Goal: Task Accomplishment & Management: Manage account settings

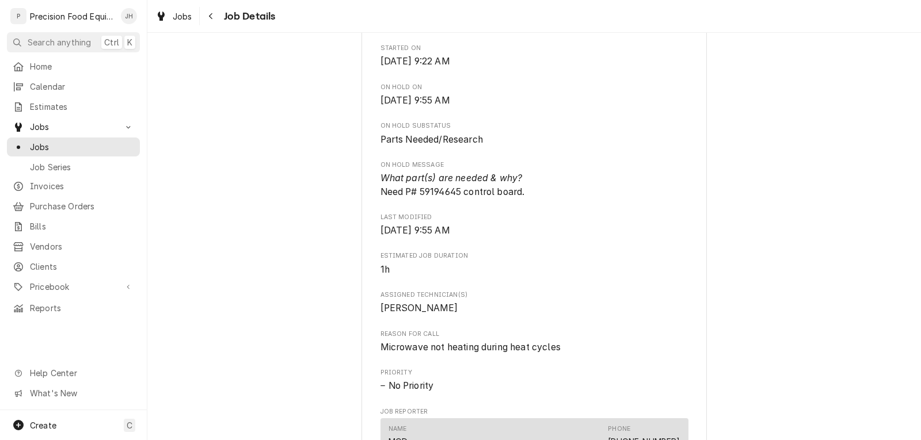
scroll to position [345, 0]
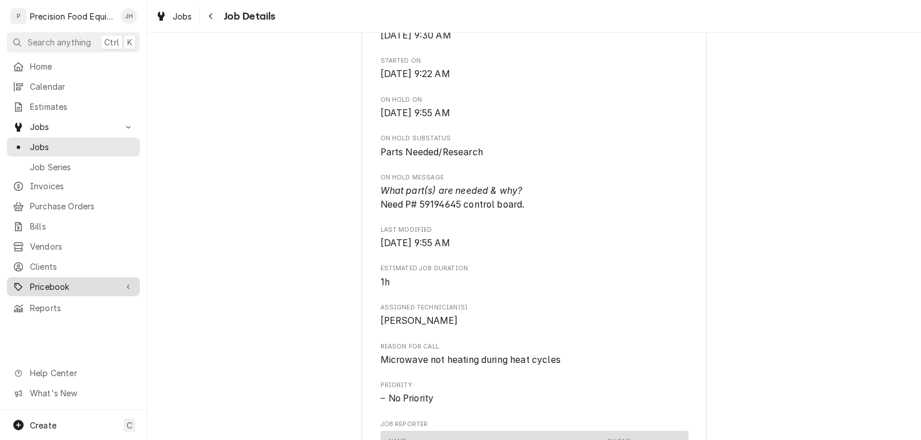
click at [55, 281] on span "Pricebook" at bounding box center [73, 287] width 87 height 12
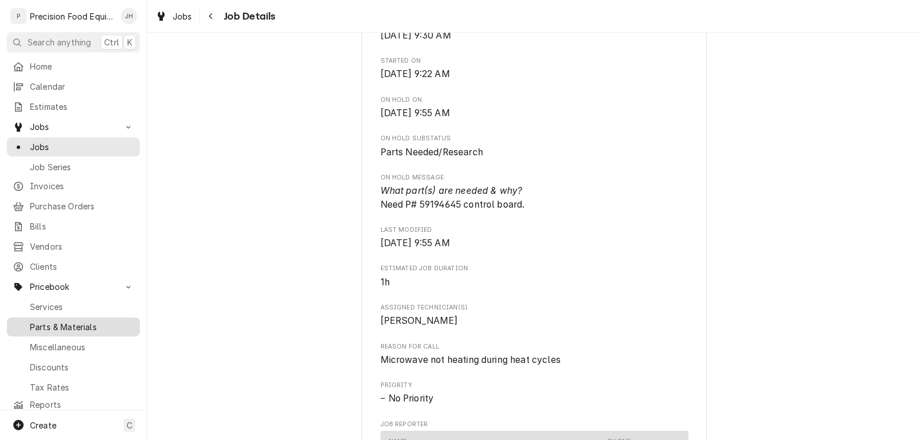
click at [75, 320] on div "Parts & Materials" at bounding box center [73, 327] width 128 height 14
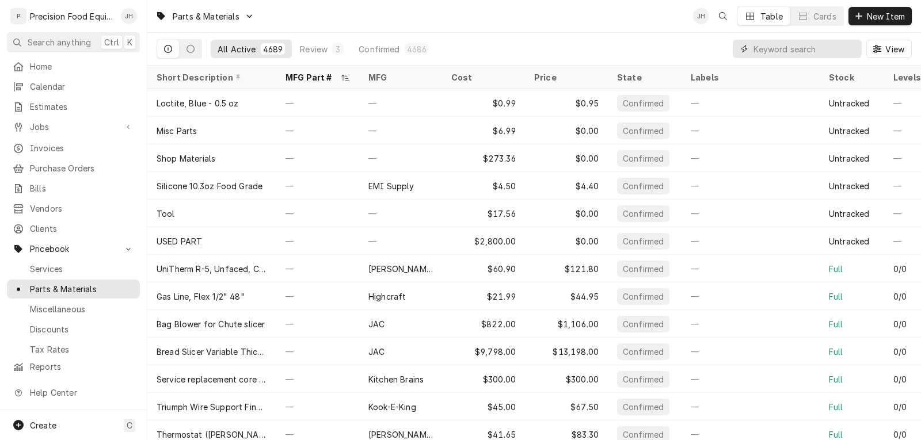
click at [799, 51] on input "Dynamic Content Wrapper" at bounding box center [804, 49] width 102 height 18
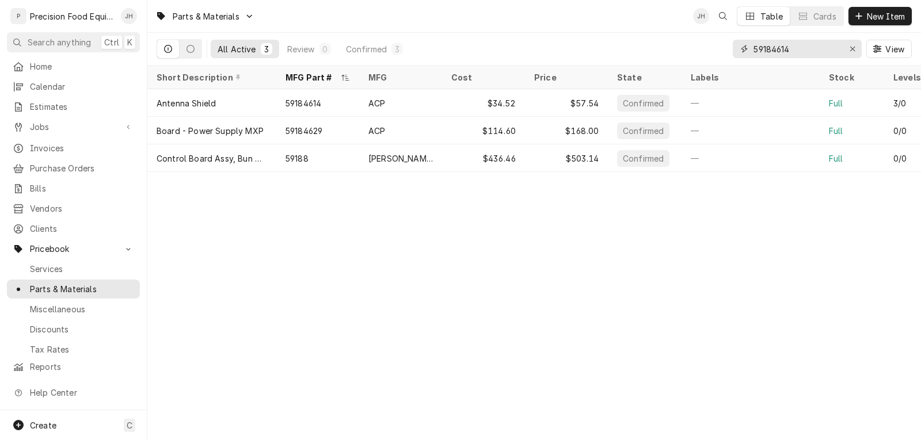
type input "59184614"
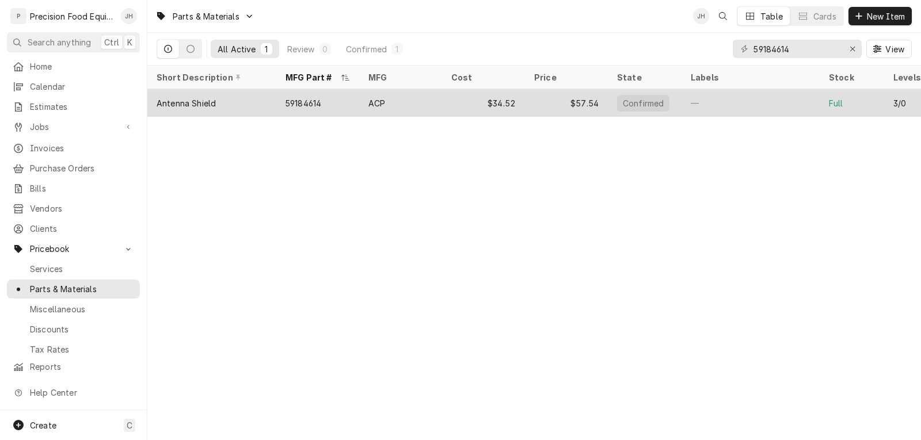
click at [314, 101] on div "59184614" at bounding box center [303, 103] width 36 height 12
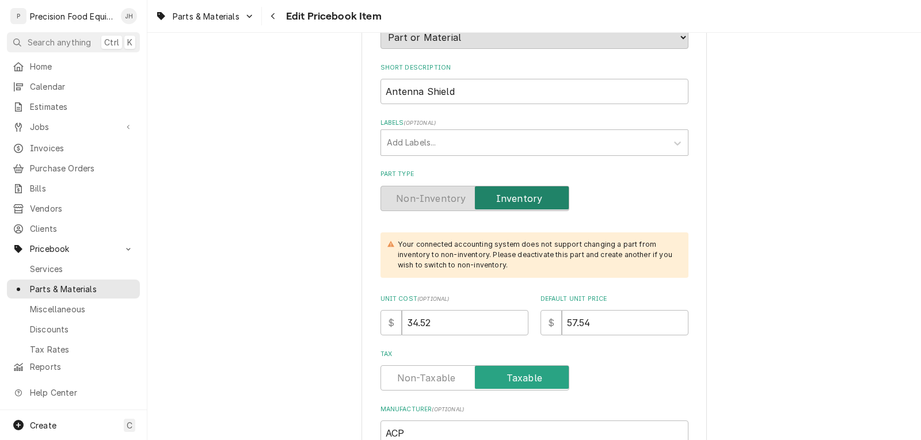
scroll to position [173, 0]
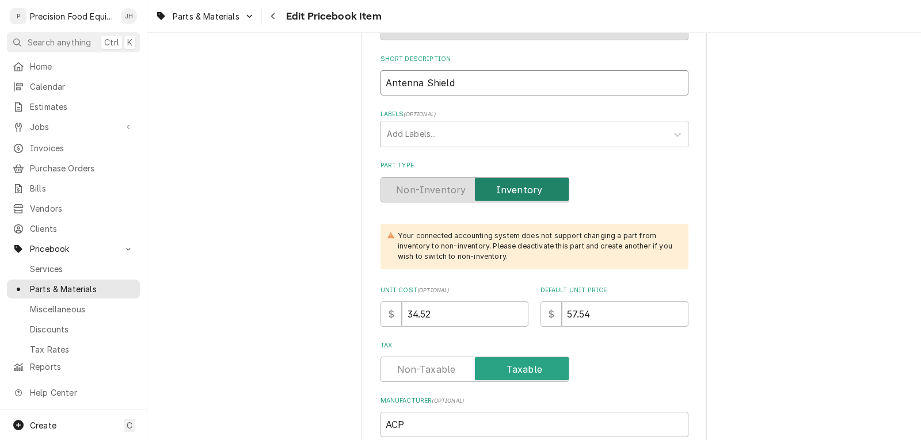
drag, startPoint x: 464, startPoint y: 78, endPoint x: 322, endPoint y: 88, distance: 142.5
drag, startPoint x: 615, startPoint y: 316, endPoint x: 499, endPoint y: 319, distance: 115.7
click at [499, 319] on div "Unit Cost ( optional ) $ 34.52 Default Unit Price $ 57.54" at bounding box center [534, 306] width 308 height 41
type textarea "x"
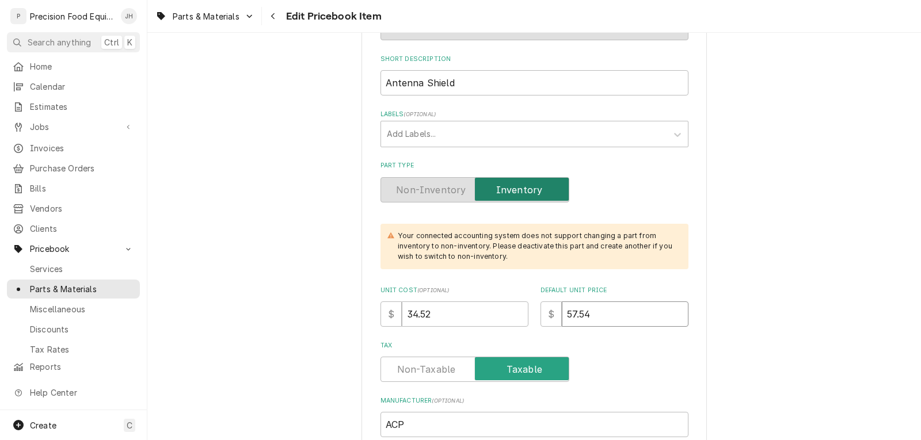
type input "6"
type textarea "x"
type input "69"
type textarea "x"
type input "69.0"
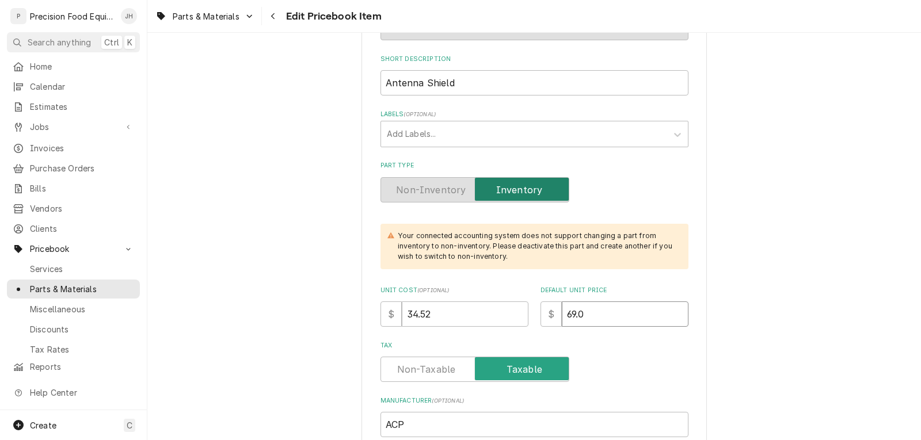
type textarea "x"
type input "69.04"
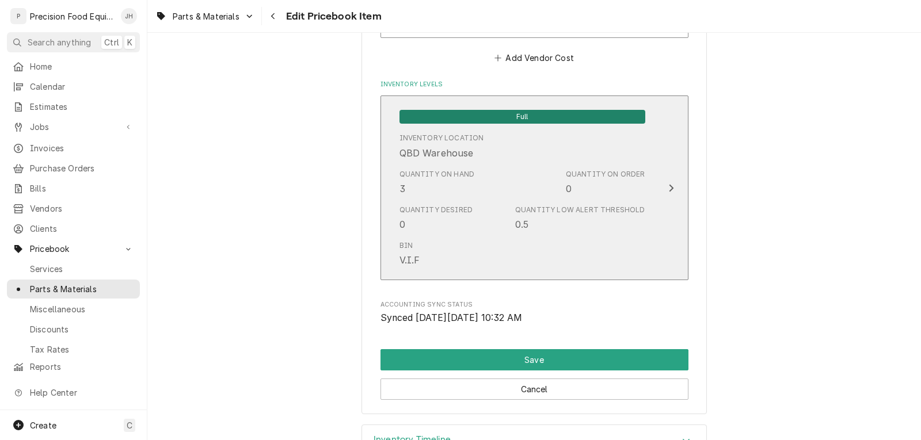
scroll to position [1093, 0]
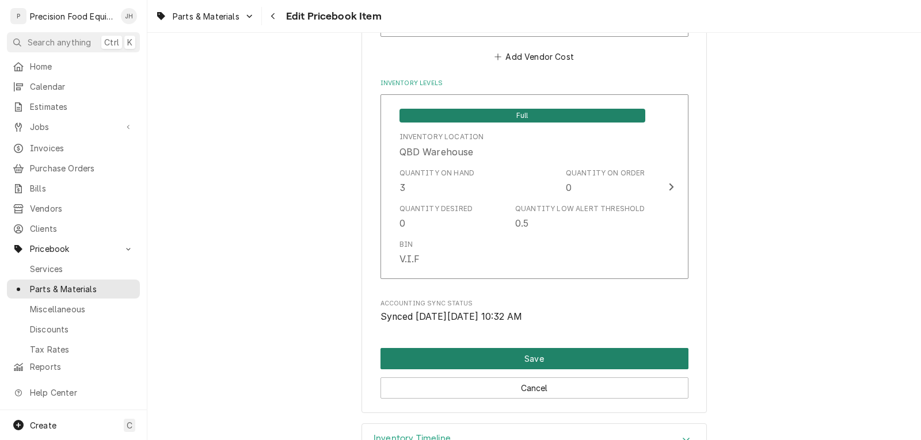
click at [538, 356] on button "Save" at bounding box center [534, 358] width 308 height 21
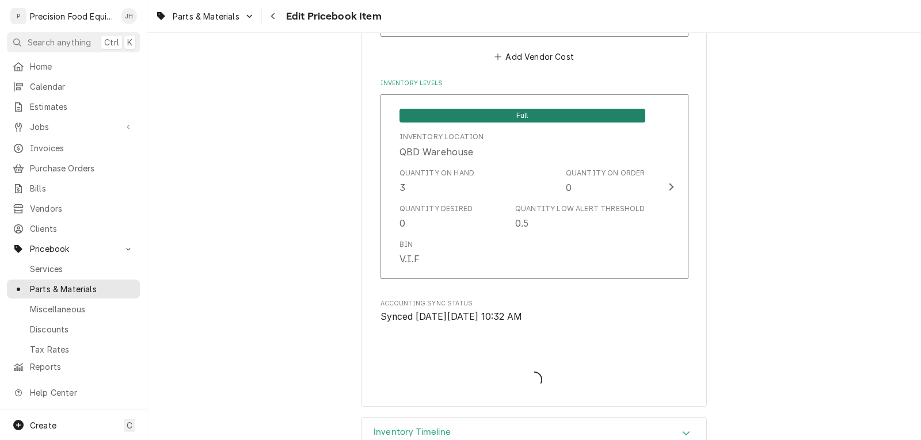
type textarea "x"
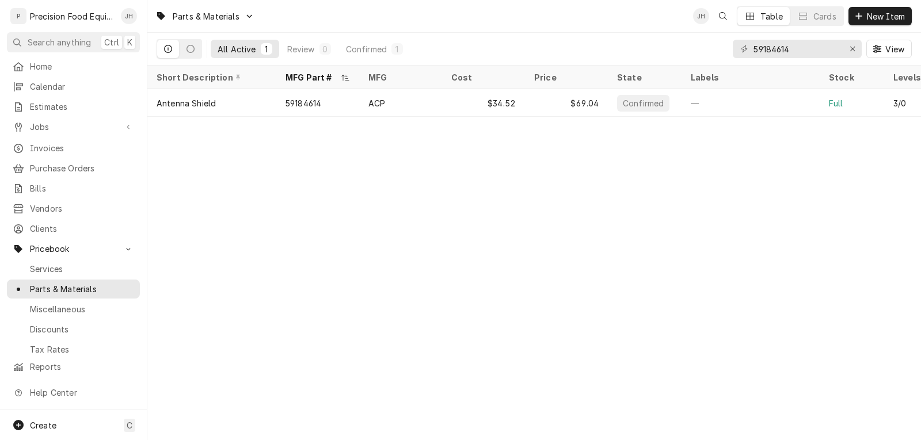
click at [594, 247] on div "Parts & Materials JH Table Cards New Item All Active 1 Review 0 Confirmed 1 591…" at bounding box center [533, 220] width 773 height 440
